Goal: Find specific page/section: Find specific page/section

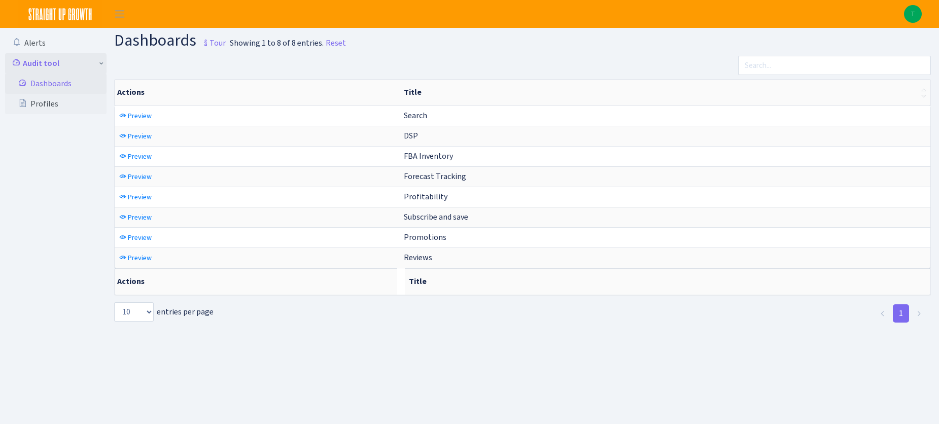
click at [87, 63] on link "Audit tool" at bounding box center [55, 63] width 101 height 20
click at [103, 62] on link "Audit tool" at bounding box center [55, 63] width 101 height 20
click at [120, 18] on span "Toggle navigation" at bounding box center [119, 14] width 15 height 12
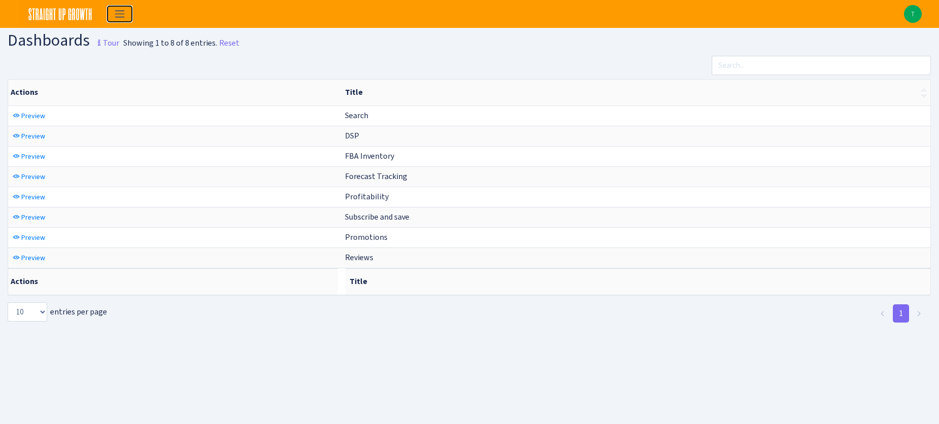
click at [120, 18] on span "Toggle navigation" at bounding box center [119, 14] width 15 height 12
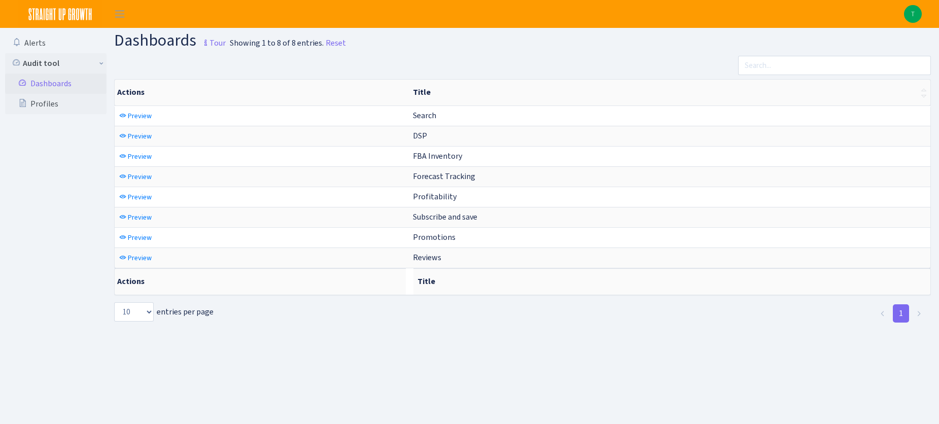
click at [53, 81] on link "Dashboards" at bounding box center [55, 84] width 101 height 20
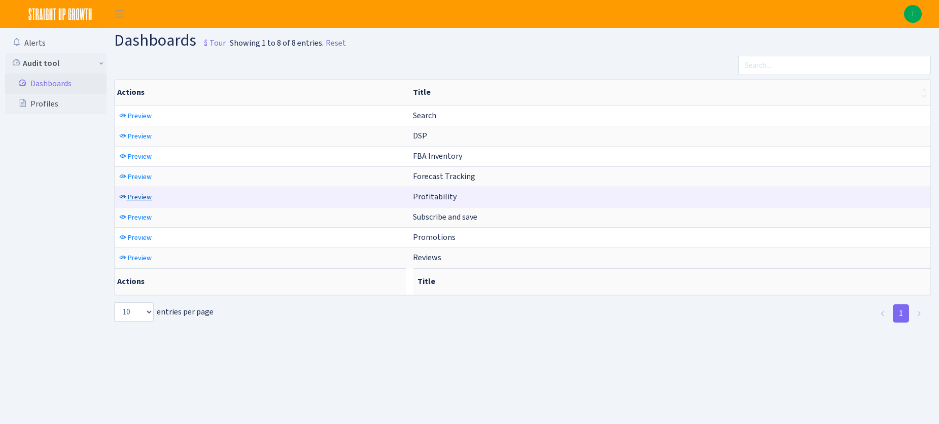
click at [139, 195] on span "Preview" at bounding box center [140, 197] width 24 height 10
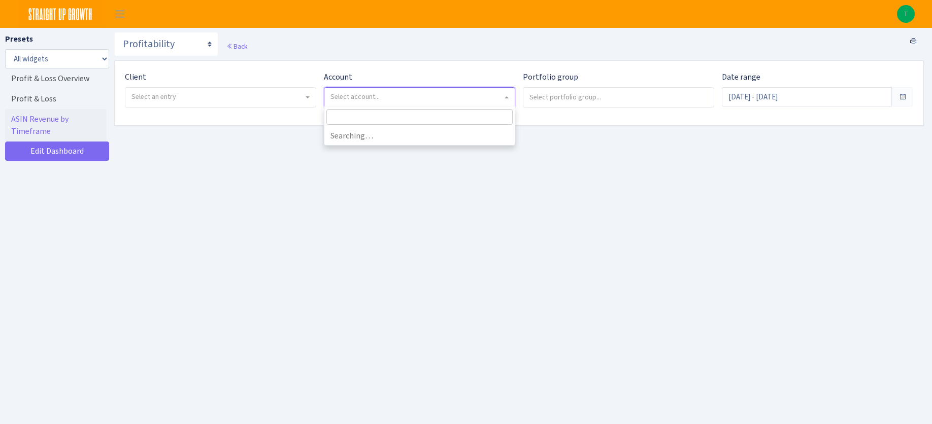
click at [449, 101] on span "Select account..." at bounding box center [416, 97] width 172 height 10
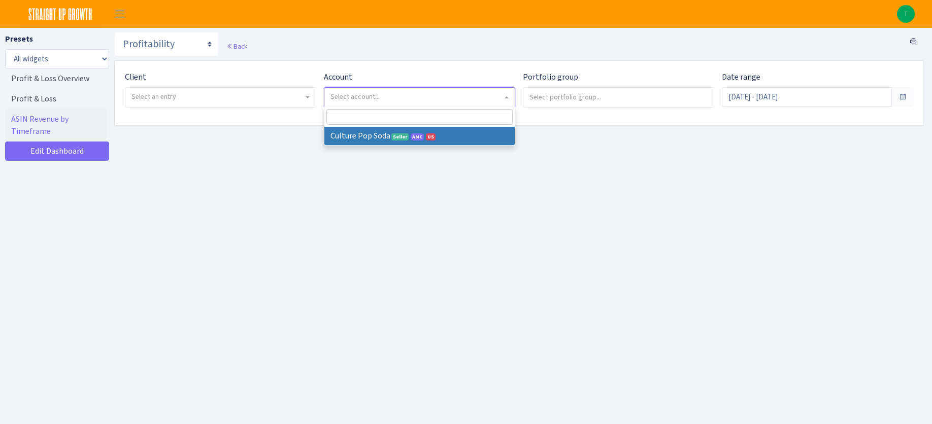
select select
select select "1581829893696978"
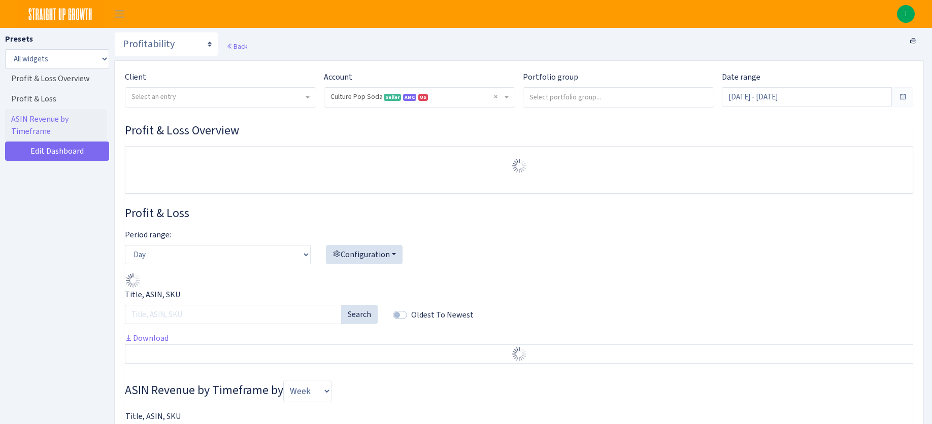
select select "1581829893696978"
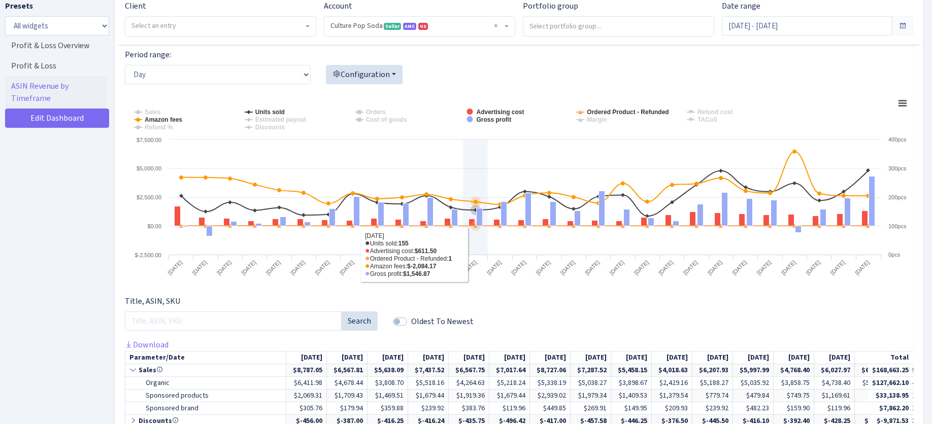
scroll to position [211, 0]
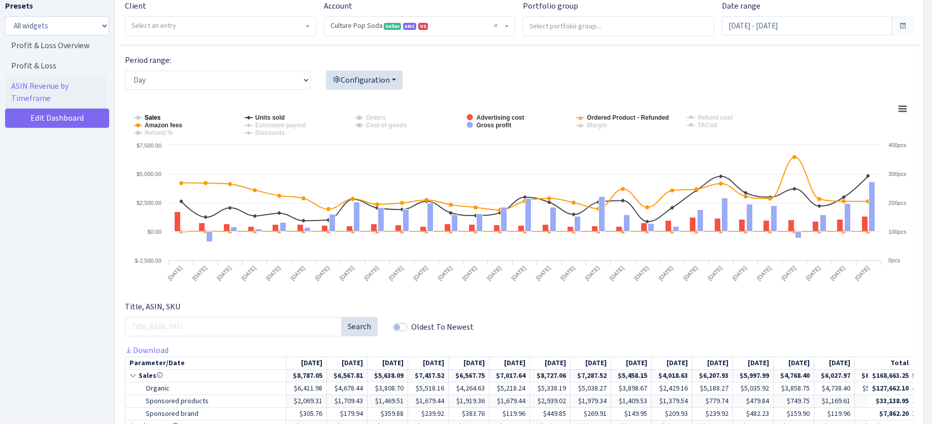
click at [150, 118] on tspan "Sales" at bounding box center [153, 117] width 16 height 7
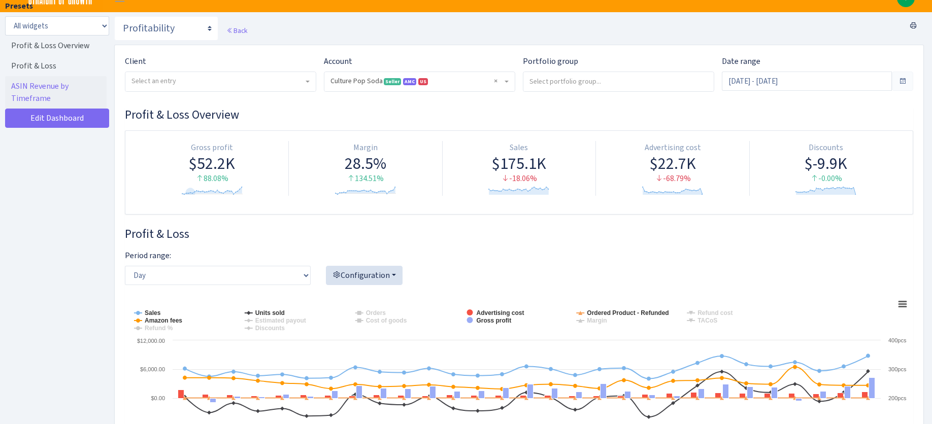
scroll to position [0, 0]
